Goal: Find contact information: Find contact information

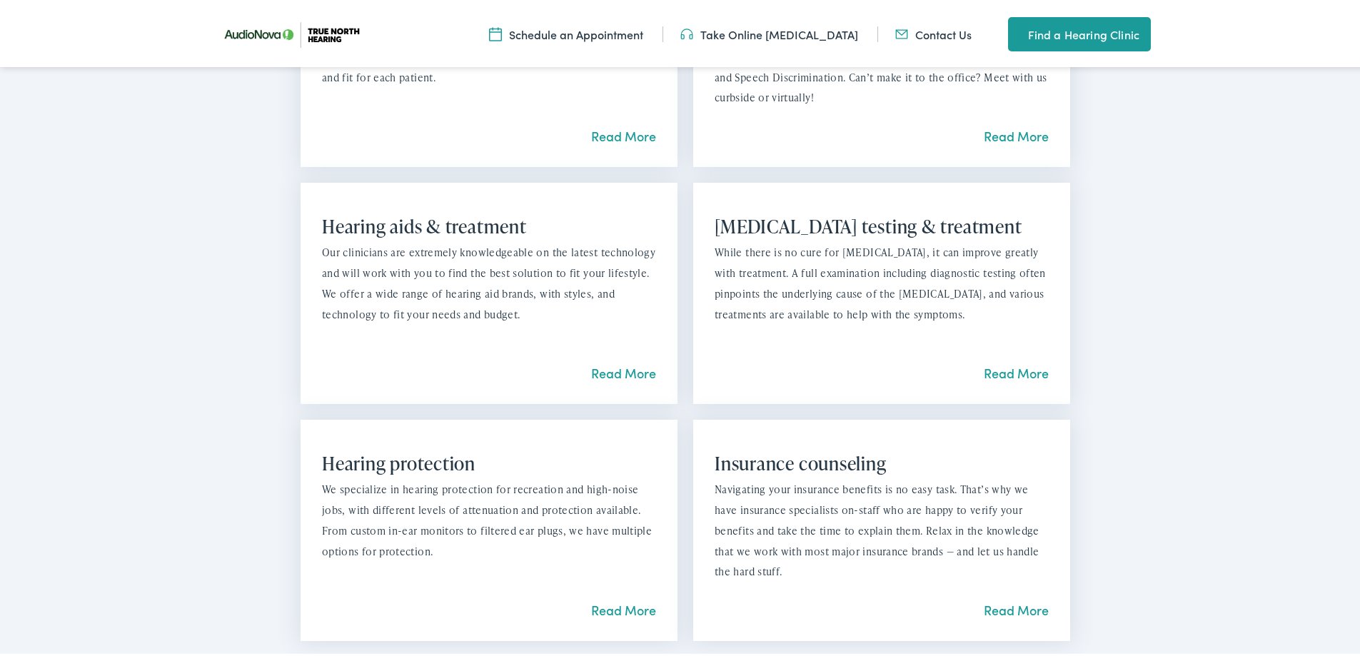
scroll to position [1285, 0]
click at [602, 364] on link "Read More" at bounding box center [623, 370] width 65 height 18
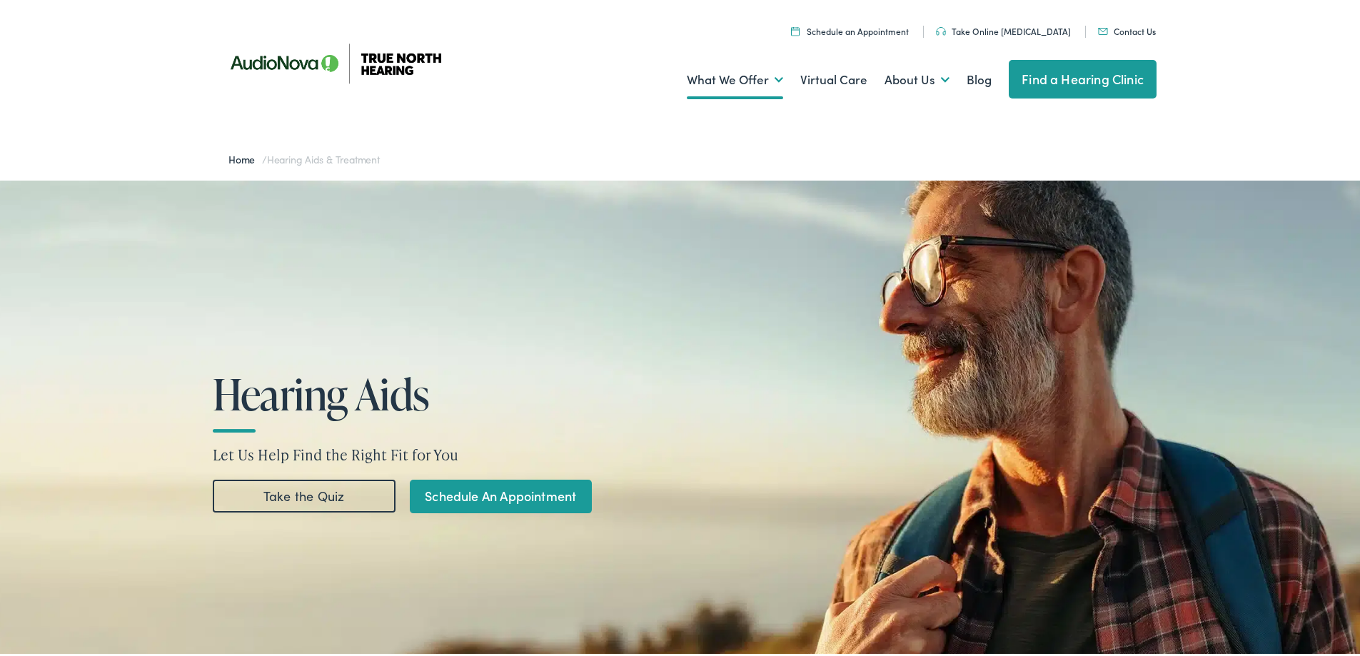
click at [1071, 69] on link "Find a Hearing Clinic" at bounding box center [1083, 76] width 148 height 39
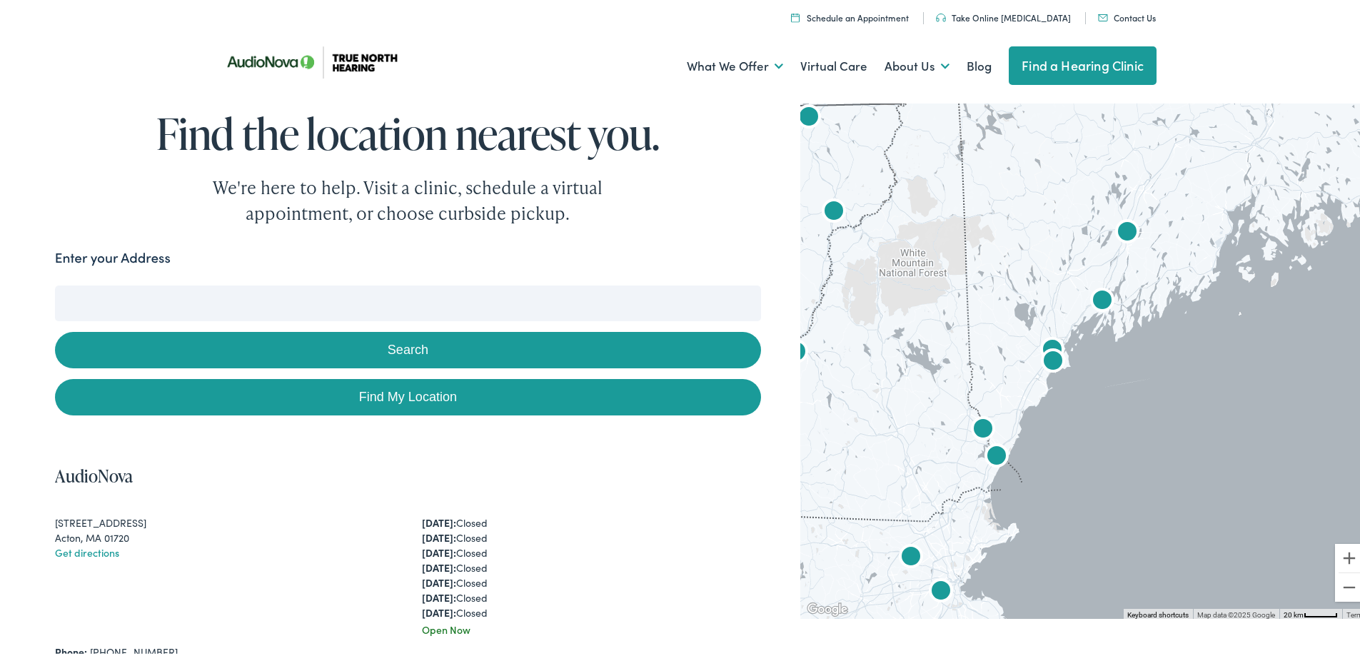
drag, startPoint x: 1112, startPoint y: 298, endPoint x: 864, endPoint y: 410, distance: 271.6
click at [862, 408] on div at bounding box center [1085, 356] width 570 height 520
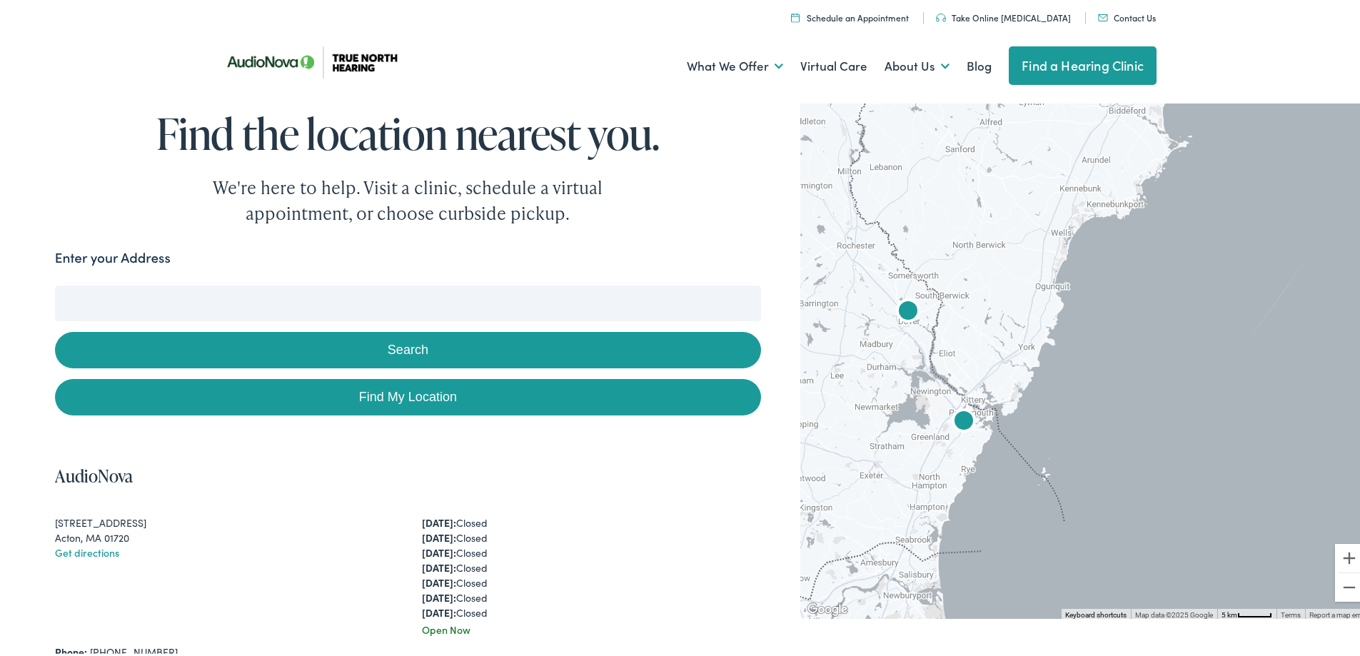
drag, startPoint x: 927, startPoint y: 401, endPoint x: 1321, endPoint y: 438, distance: 395.0
click at [1321, 438] on div at bounding box center [1085, 356] width 570 height 520
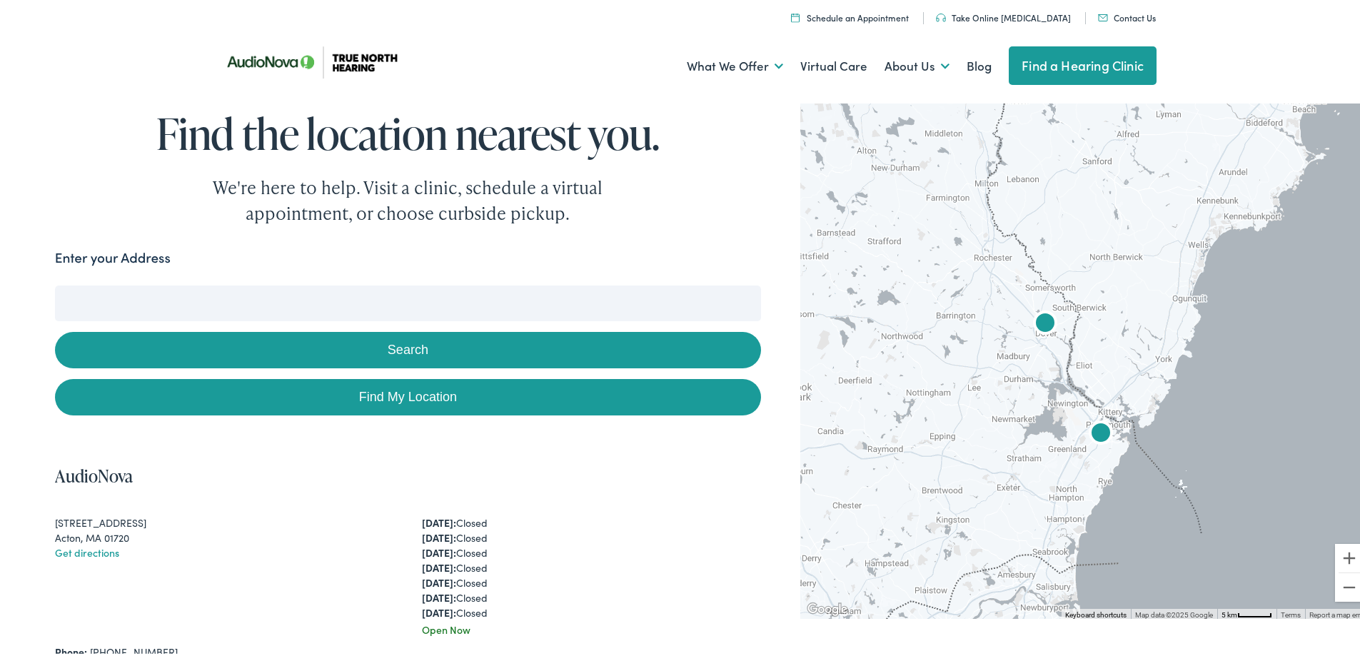
drag, startPoint x: 1025, startPoint y: 361, endPoint x: 1165, endPoint y: 374, distance: 140.6
click at [1165, 374] on div at bounding box center [1085, 356] width 570 height 520
click at [1037, 325] on img "AudioNova" at bounding box center [1045, 322] width 34 height 34
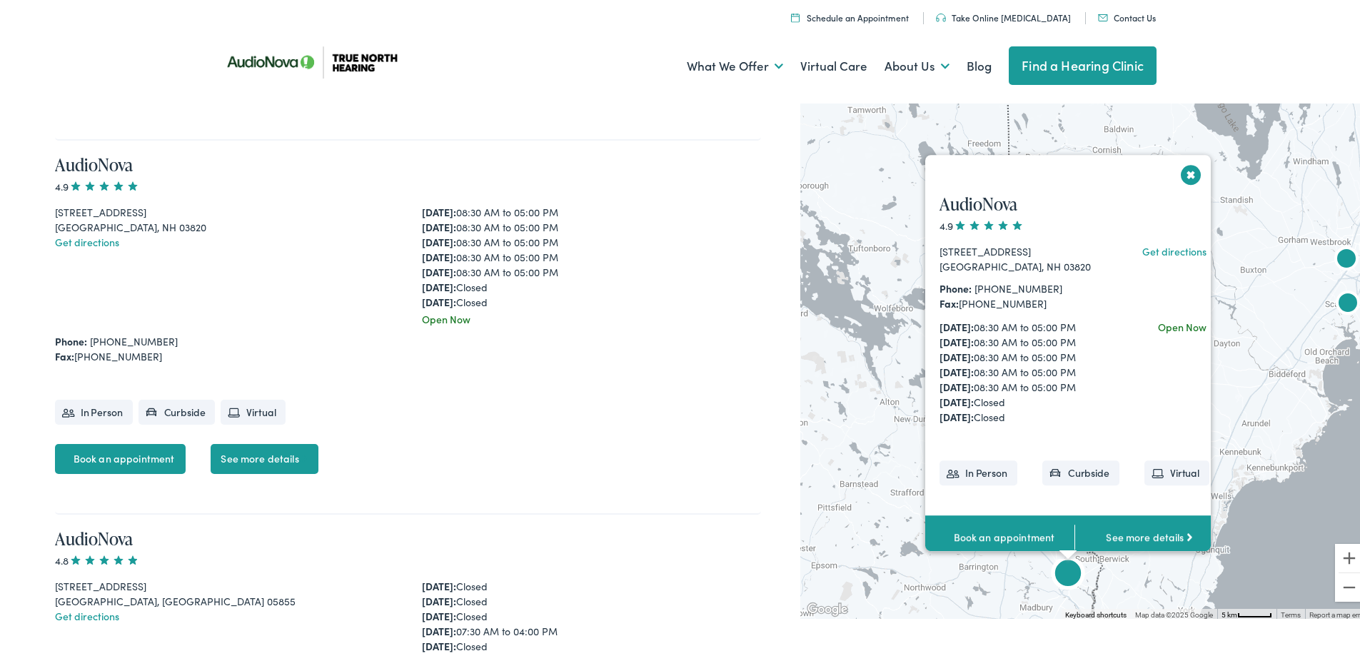
scroll to position [1067, 0]
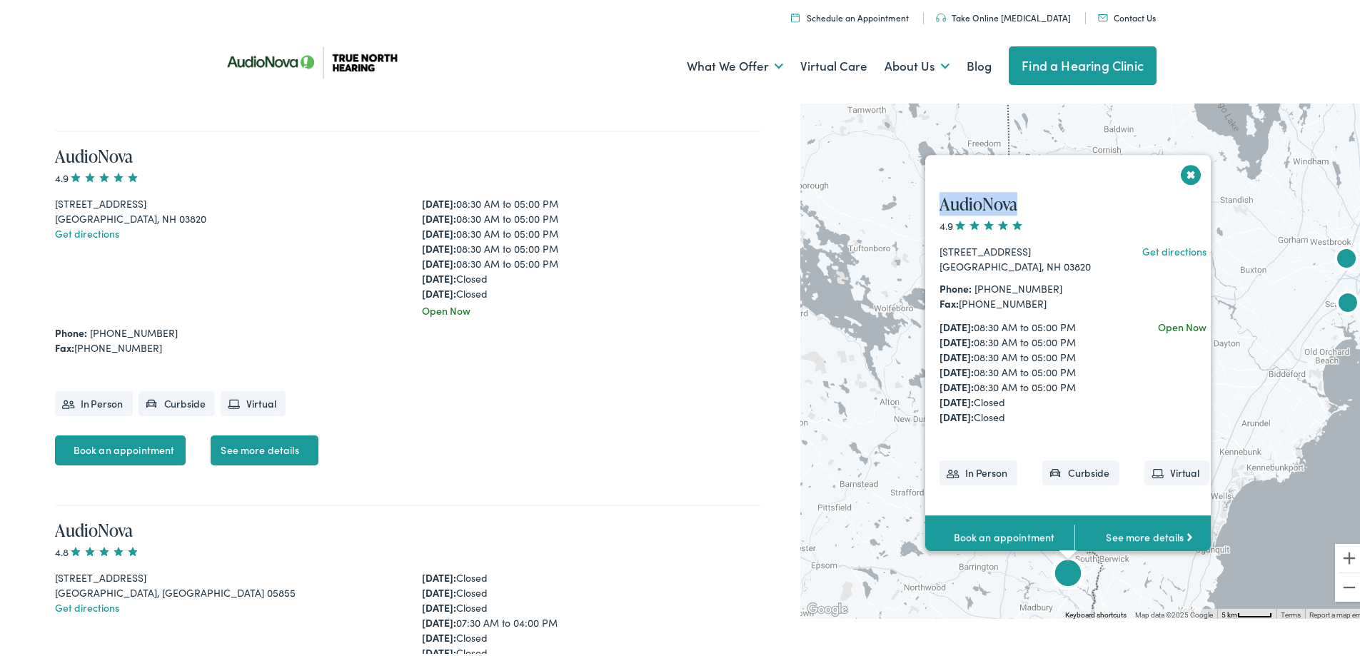
drag, startPoint x: 929, startPoint y: 188, endPoint x: 1062, endPoint y: 196, distance: 133.0
click at [1062, 196] on h4 "AudioNova" at bounding box center [1074, 201] width 298 height 21
copy link "AudioNova"
drag, startPoint x: 1032, startPoint y: 273, endPoint x: 965, endPoint y: 279, distance: 66.7
click at [965, 279] on div "Phone: [PHONE_NUMBER]" at bounding box center [1020, 285] width 162 height 15
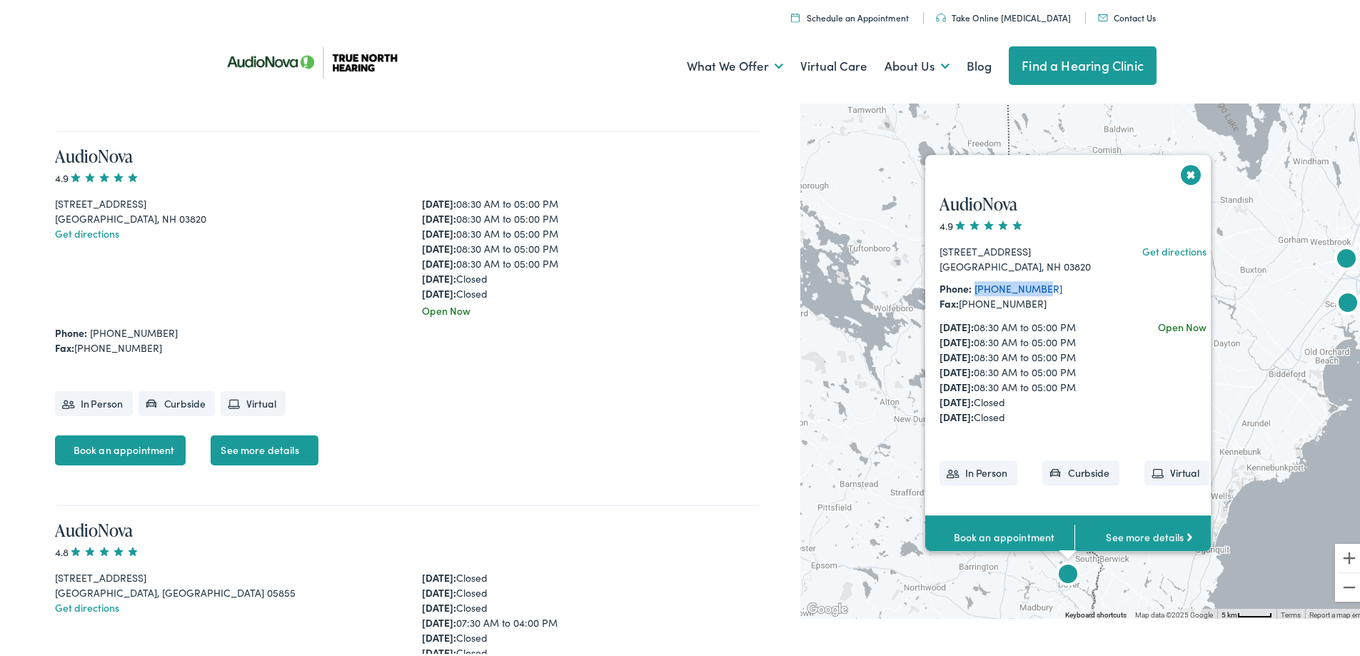
copy link "[PHONE_NUMBER]"
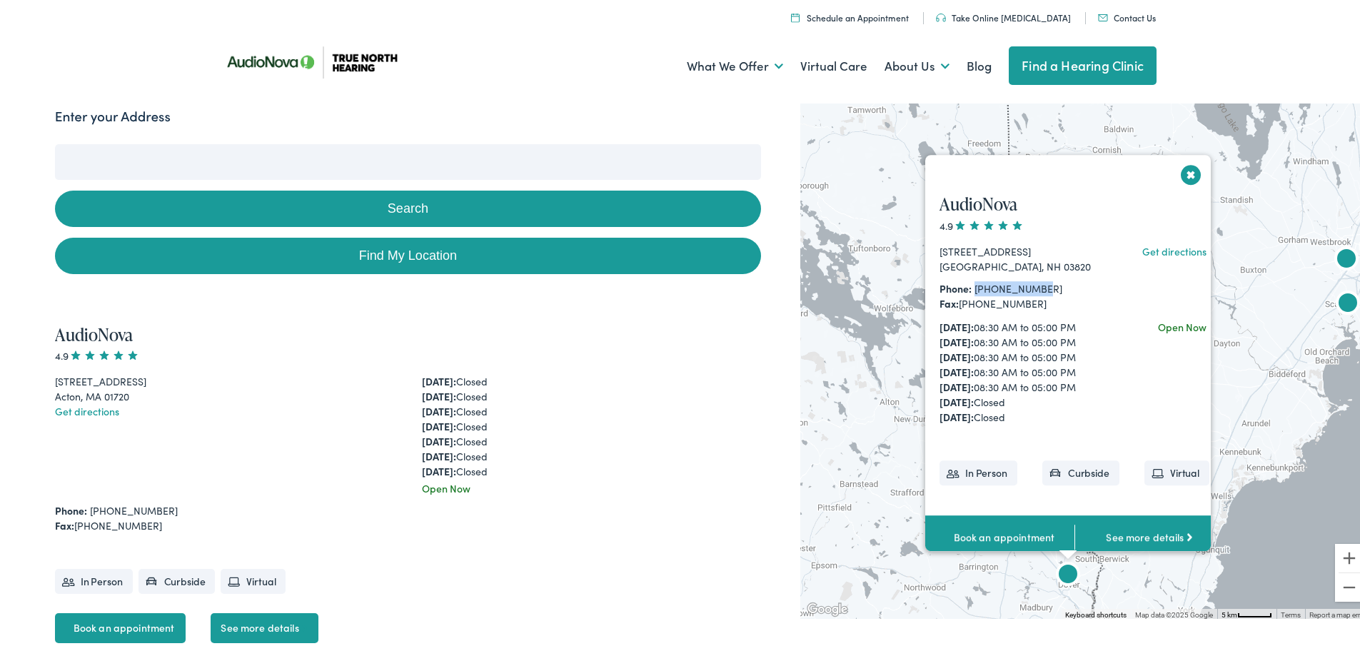
scroll to position [139, 0]
